Goal: Find specific page/section: Find specific page/section

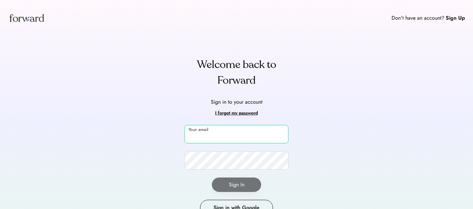
click at [214, 130] on input "email" at bounding box center [237, 134] width 104 height 18
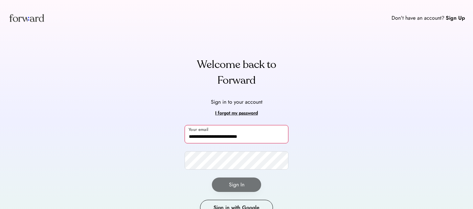
type input "**********"
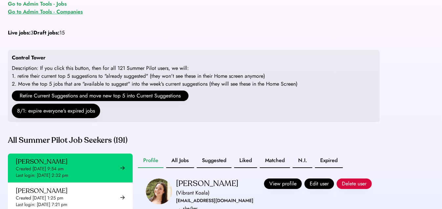
scroll to position [25, 0]
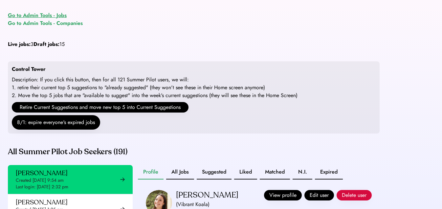
click at [44, 13] on div "Go to Admin Tools - Jobs" at bounding box center [37, 16] width 59 height 8
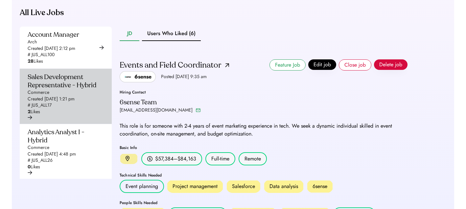
scroll to position [175, 0]
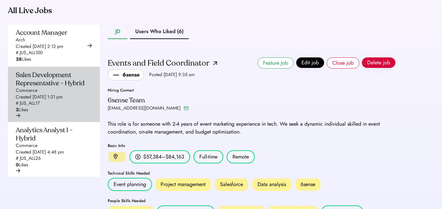
click at [57, 113] on div "Sales Development Representative - Hybrid Commerce Created [DATE] 1:21 pm # JUS…" at bounding box center [52, 92] width 72 height 42
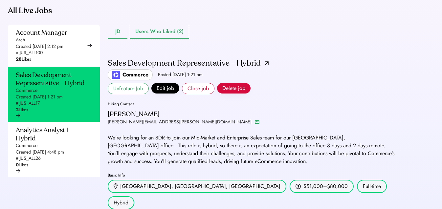
click at [172, 39] on button "Users Who Liked (2)" at bounding box center [159, 32] width 59 height 14
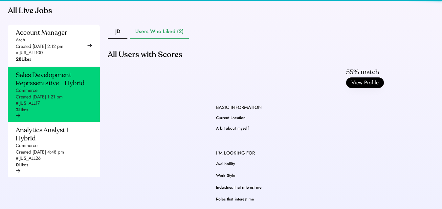
click at [168, 39] on button "Users Who Liked (2)" at bounding box center [159, 32] width 59 height 14
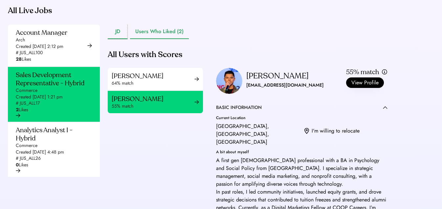
click at [119, 39] on button "JD" at bounding box center [118, 32] width 20 height 14
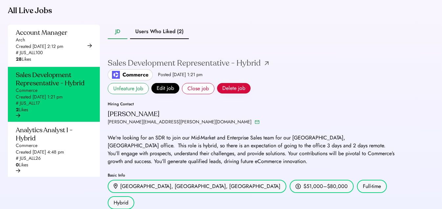
click at [265, 65] on img at bounding box center [267, 63] width 4 height 4
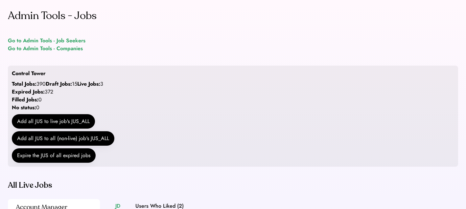
scroll to position [115, 0]
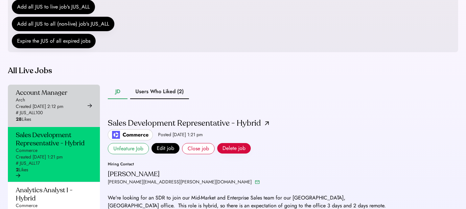
click at [49, 110] on div "Created [DATE] 2:12 pm" at bounding box center [40, 107] width 48 height 7
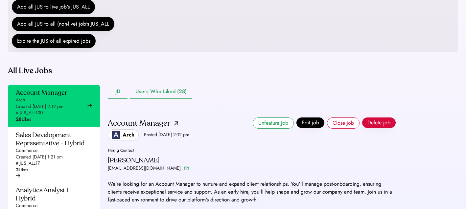
click at [158, 99] on button "Users Who Liked (28)" at bounding box center [161, 92] width 62 height 14
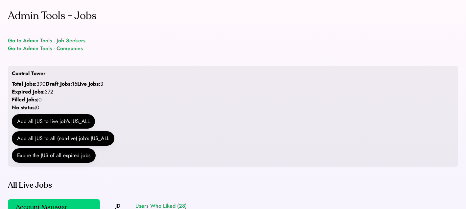
click at [57, 42] on div "Go to Admin Tools - Job Seekers" at bounding box center [47, 41] width 78 height 8
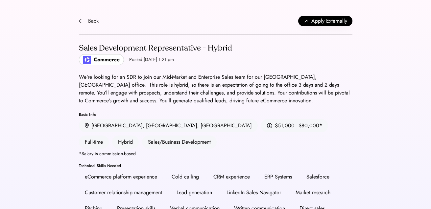
click at [83, 22] on img at bounding box center [81, 20] width 5 height 5
click at [87, 21] on div "Back" at bounding box center [89, 21] width 20 height 8
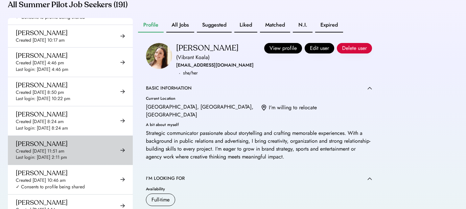
scroll to position [588, 0]
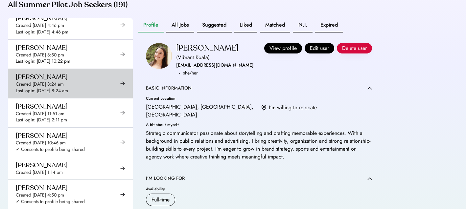
click at [87, 83] on div "Argjend Duka Created Sep 8, 2025 8:24 am Last login: Sep 8, 2025 8:24 am" at bounding box center [70, 83] width 125 height 29
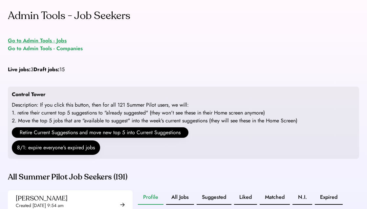
click at [40, 39] on div "Go to Admin Tools - Jobs" at bounding box center [37, 41] width 59 height 8
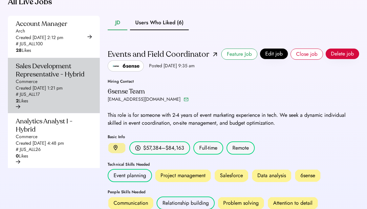
scroll to position [187, 0]
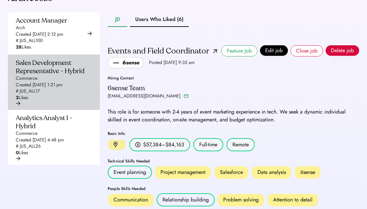
click at [63, 88] on div "Created [DATE] 1:21 pm" at bounding box center [39, 85] width 47 height 7
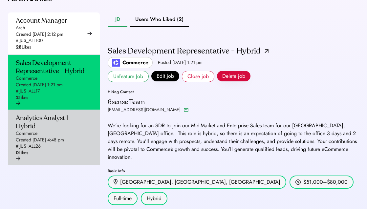
click at [59, 156] on div "Analytics Analyst I - Hybrid Commerce Created [DATE] 4:48 pm # JUS_ALL26 0 Likes" at bounding box center [52, 135] width 72 height 42
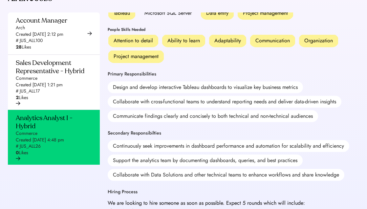
scroll to position [217, 0]
